Goal: Task Accomplishment & Management: Use online tool/utility

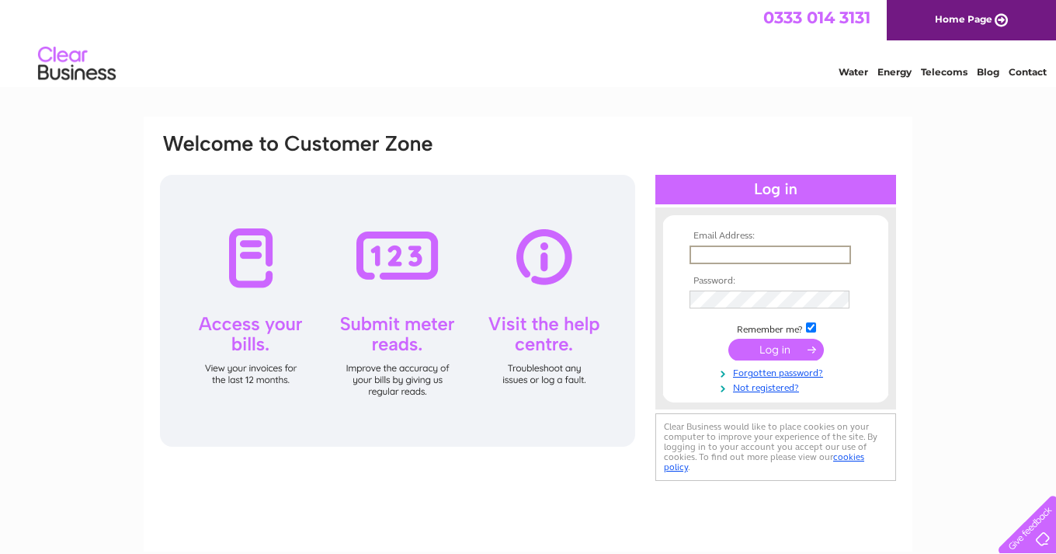
type input "[PERSON_NAME][EMAIL_ADDRESS][DOMAIN_NAME]"
click at [776, 348] on input "submit" at bounding box center [775, 350] width 95 height 22
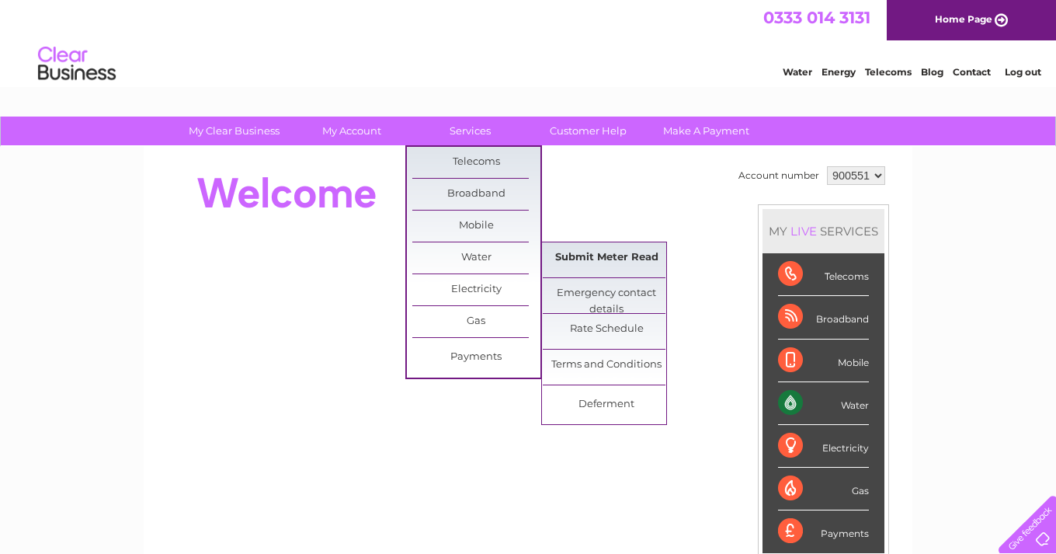
click at [609, 259] on link "Submit Meter Read" at bounding box center [607, 257] width 128 height 31
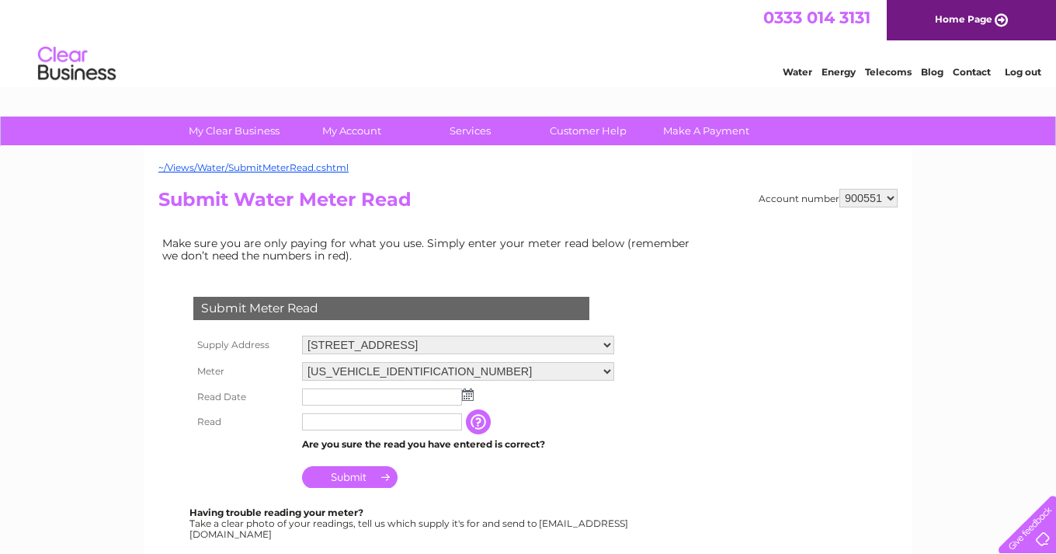
click at [467, 391] on img at bounding box center [468, 394] width 12 height 12
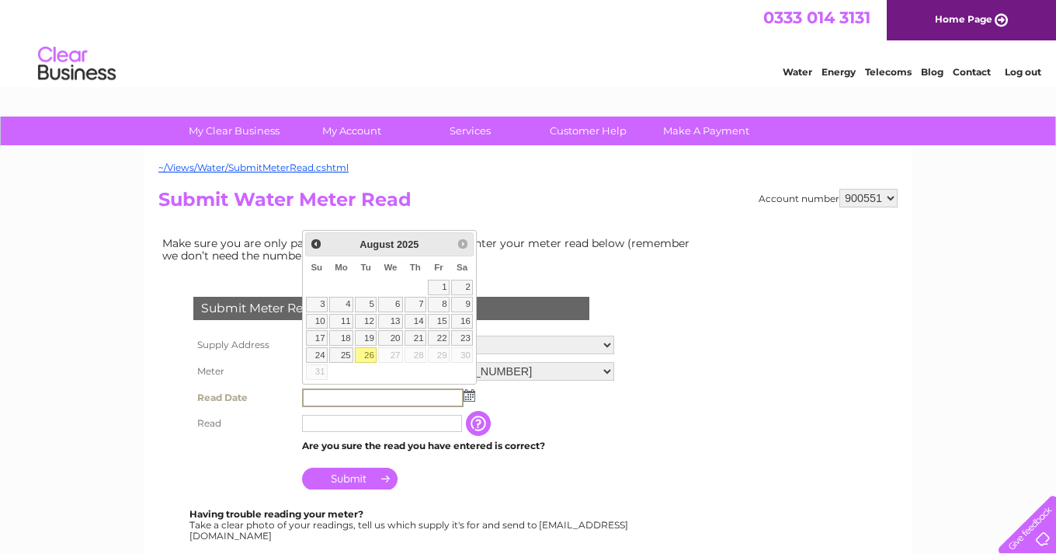
click at [364, 352] on link "26" at bounding box center [366, 355] width 22 height 16
type input "2025/08/26"
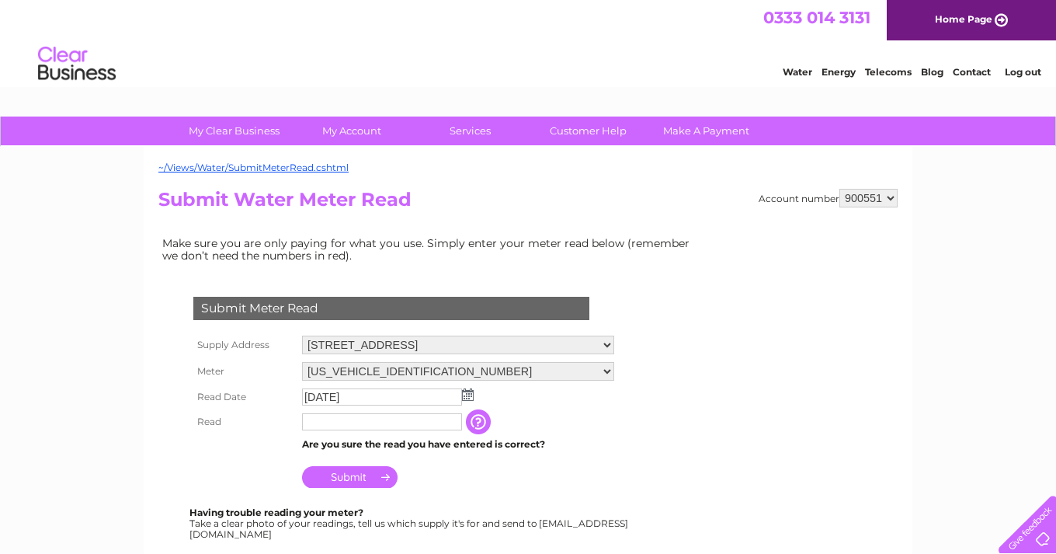
click at [376, 419] on input "text" at bounding box center [382, 421] width 160 height 17
type input "112"
click at [487, 489] on div "Submit Meter Read Supply Address 62 High Street, North Berwick, East Lothian, E…" at bounding box center [394, 410] width 472 height 259
click at [363, 471] on input "Submit" at bounding box center [349, 477] width 95 height 22
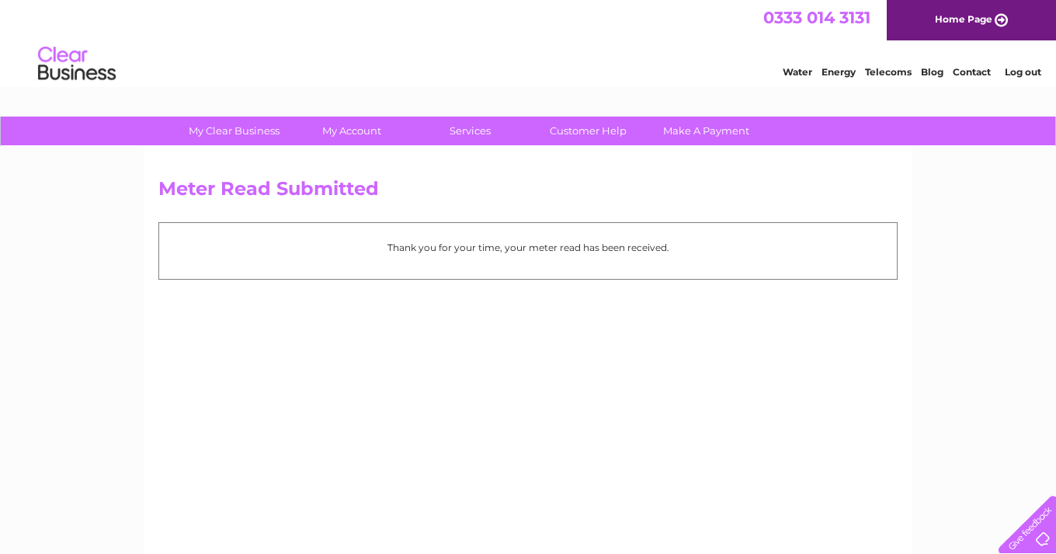
click at [1020, 70] on link "Log out" at bounding box center [1023, 72] width 36 height 12
